Goal: Information Seeking & Learning: Find specific fact

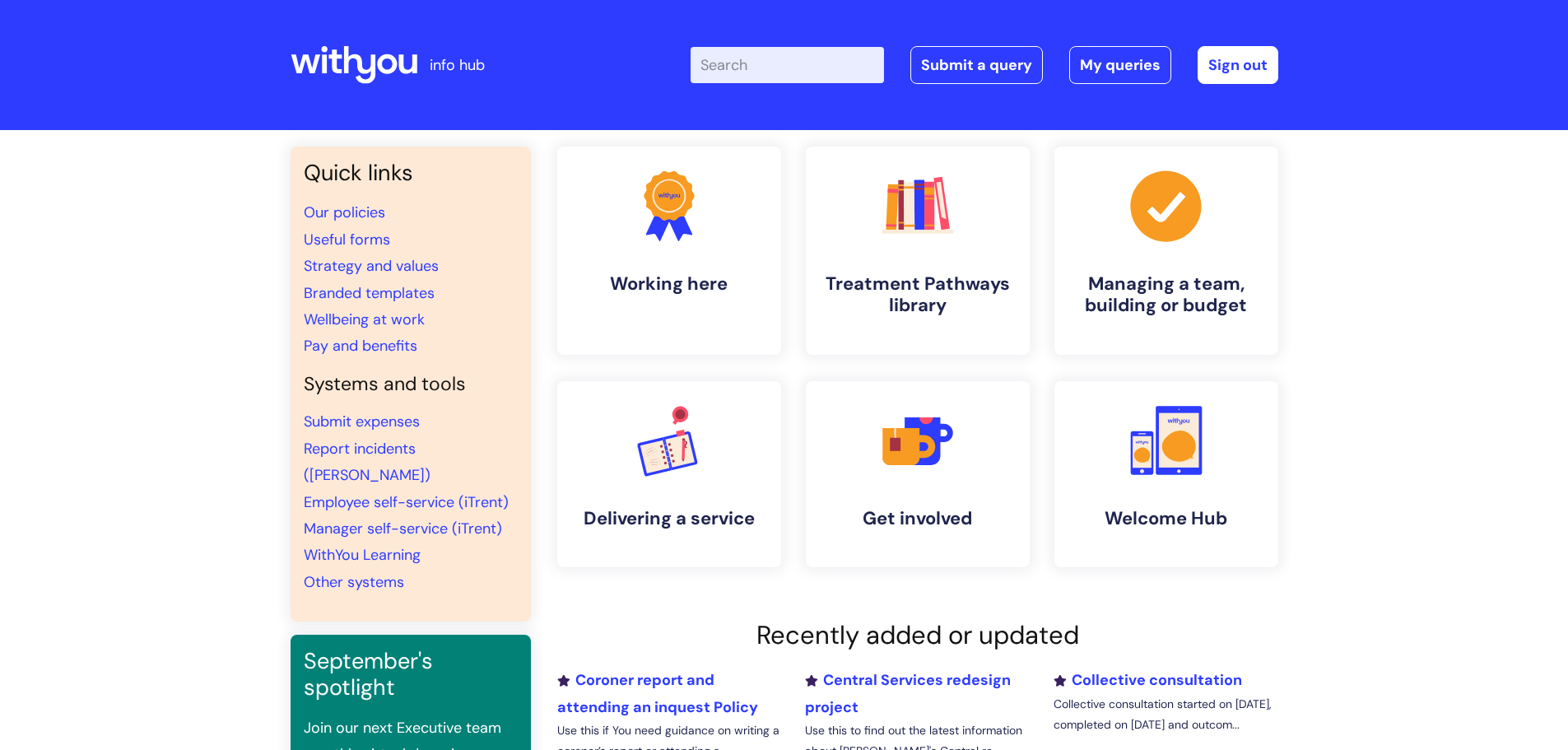
click at [754, 69] on input "Enter your search term here..." at bounding box center [787, 65] width 194 height 37
type input "bereavement"
click button "Search" at bounding box center [0, 0] width 0 height 0
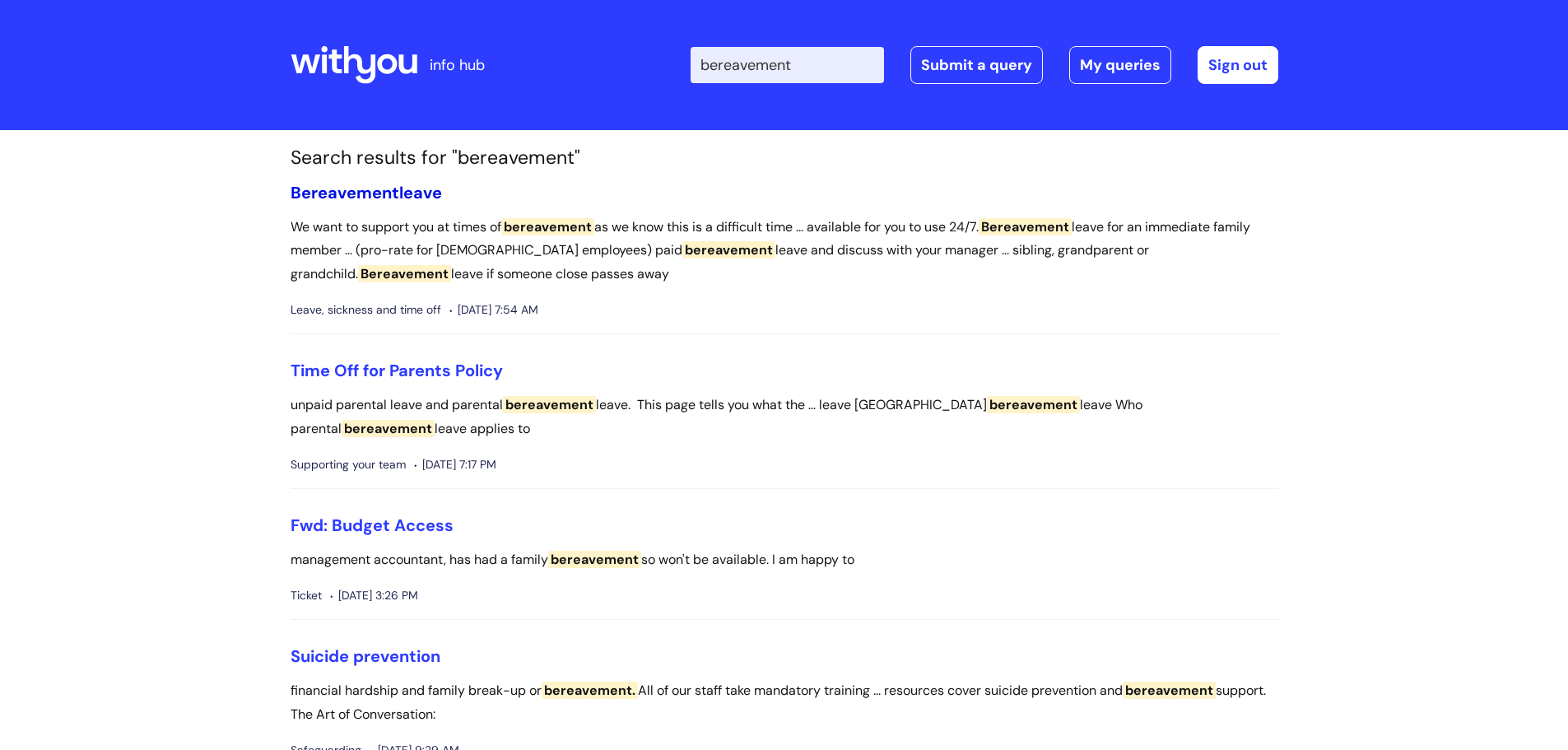
click at [333, 189] on span "Bereavement" at bounding box center [345, 193] width 109 height 22
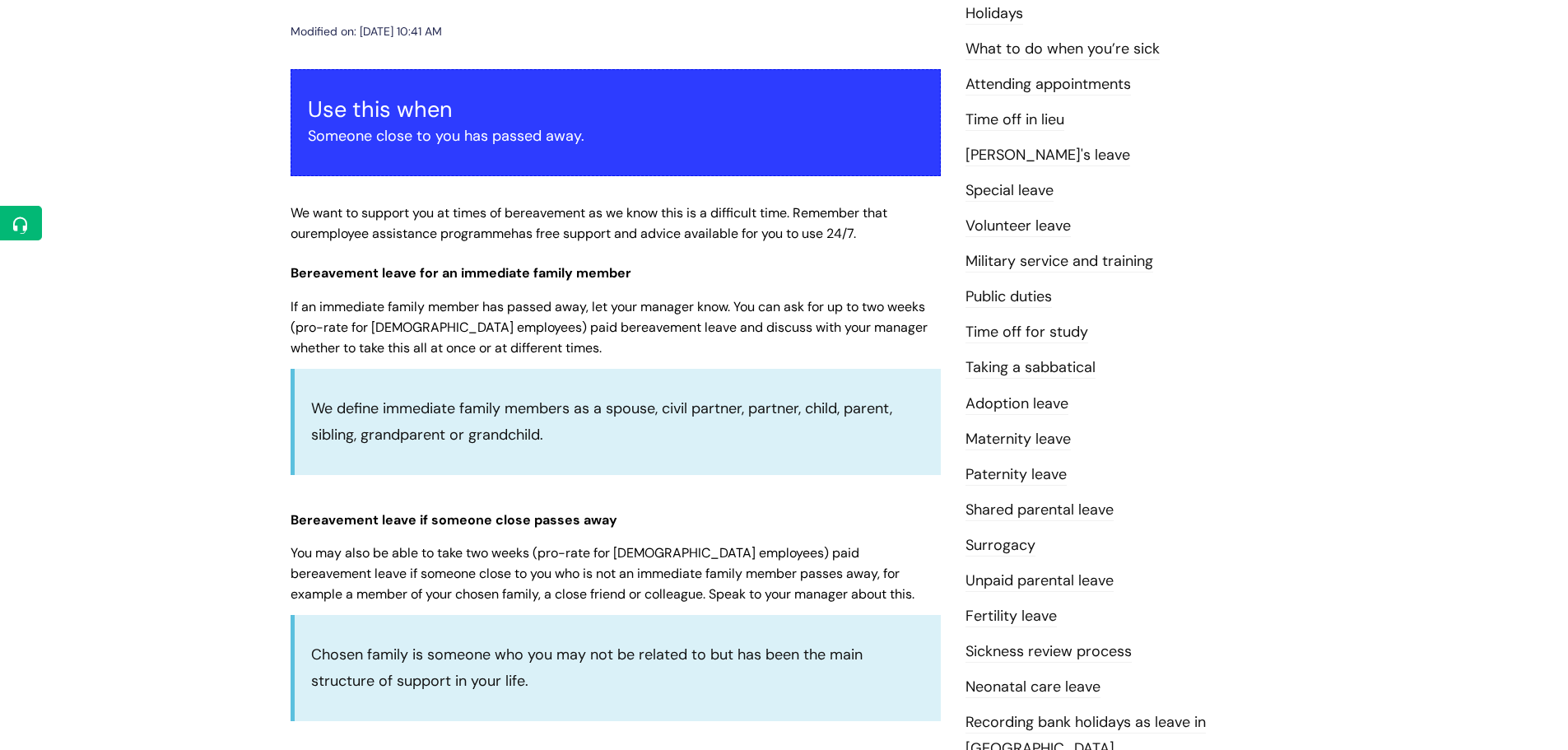
scroll to position [164, 0]
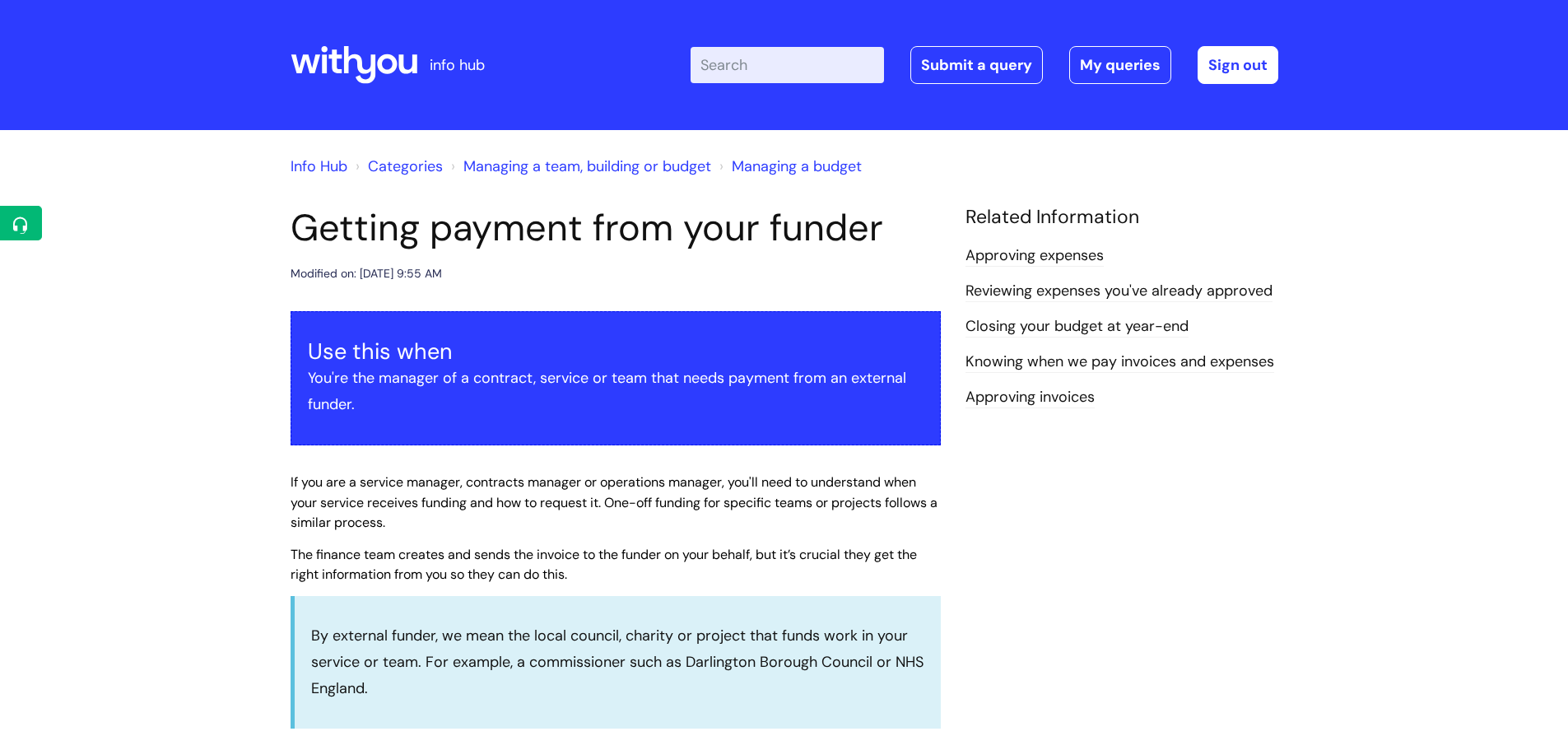
scroll to position [576, 0]
